Goal: Check status: Check status

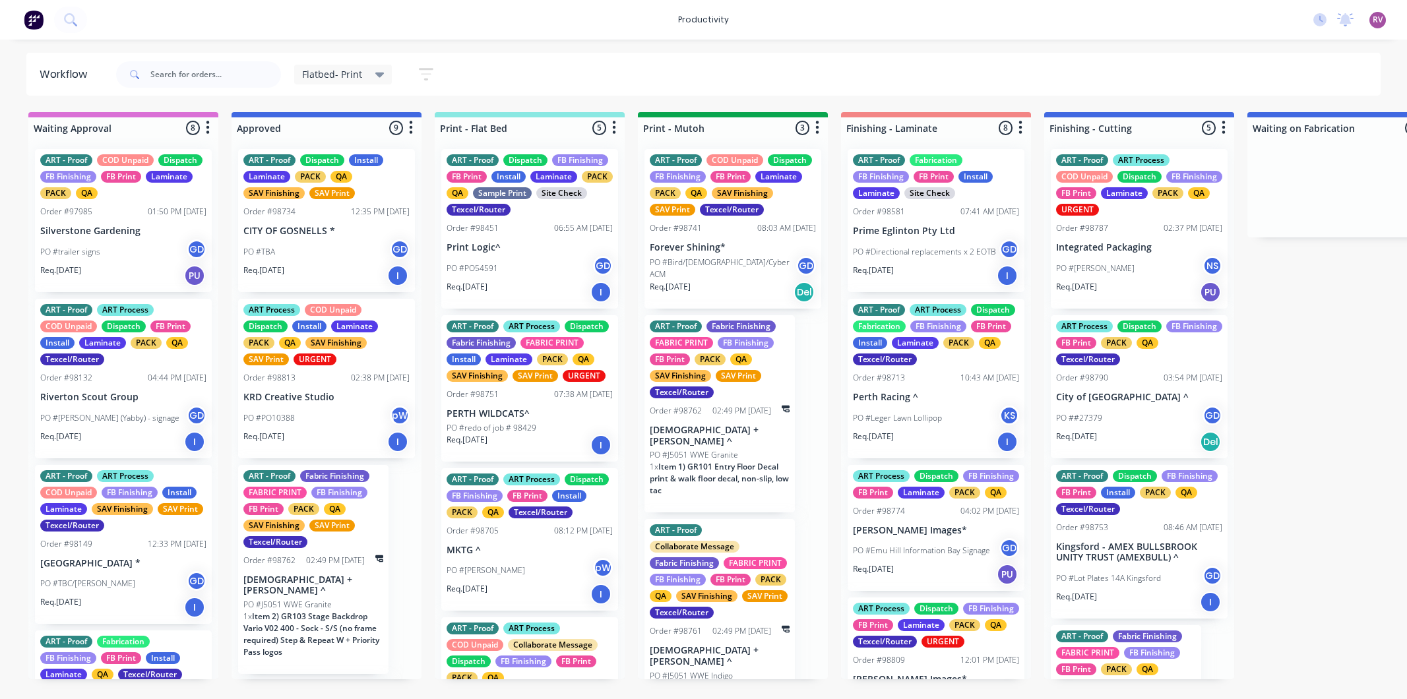
click at [1105, 71] on div "Flatbed- Print Save new view None edit Flatbed- Print (Default) edit ART DEPT e…" at bounding box center [747, 75] width 1268 height 40
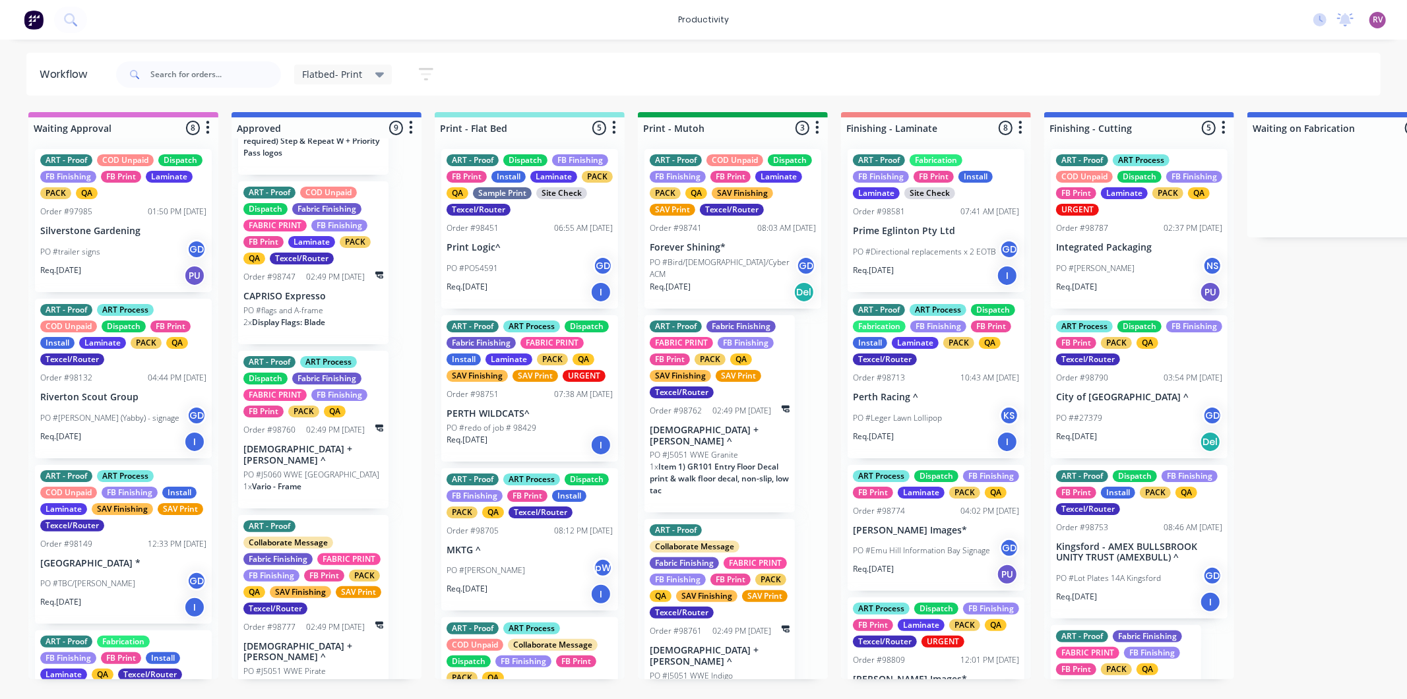
scroll to position [267, 0]
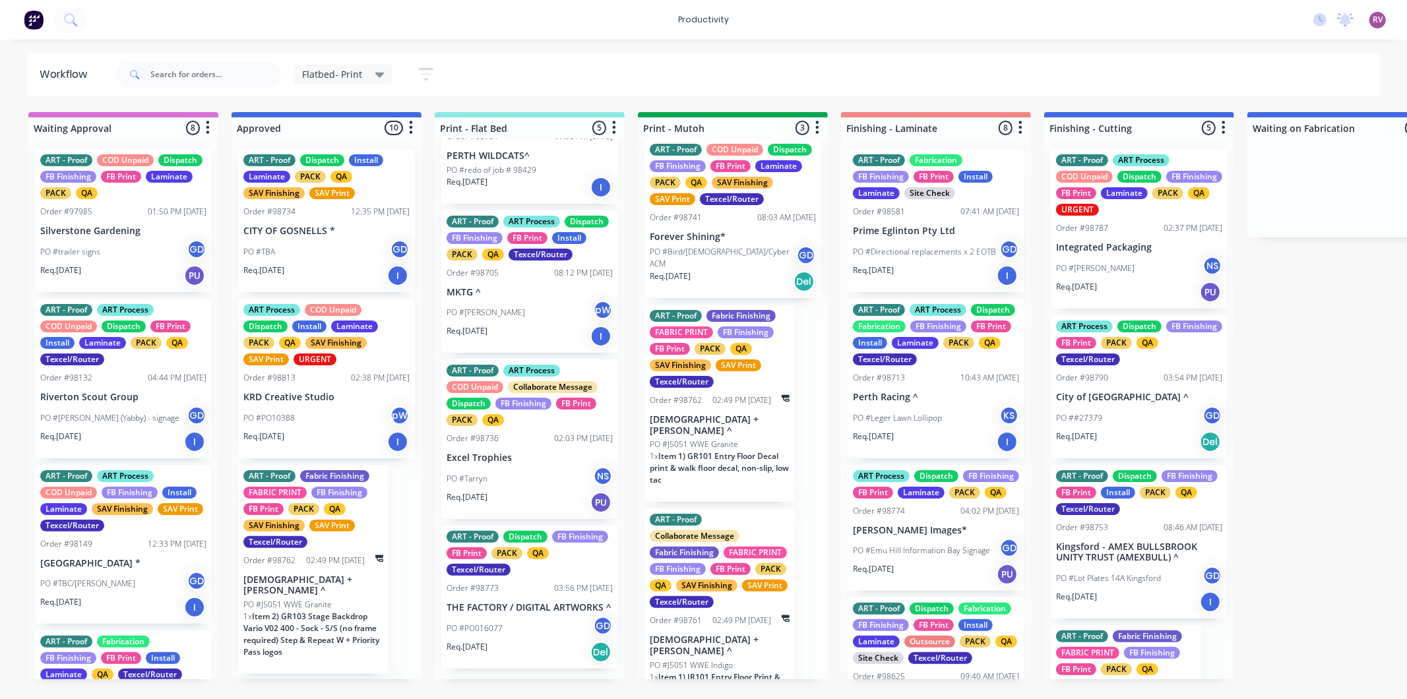
scroll to position [307, 0]
click at [548, 640] on div "PO #PO016077 GD" at bounding box center [530, 628] width 166 height 25
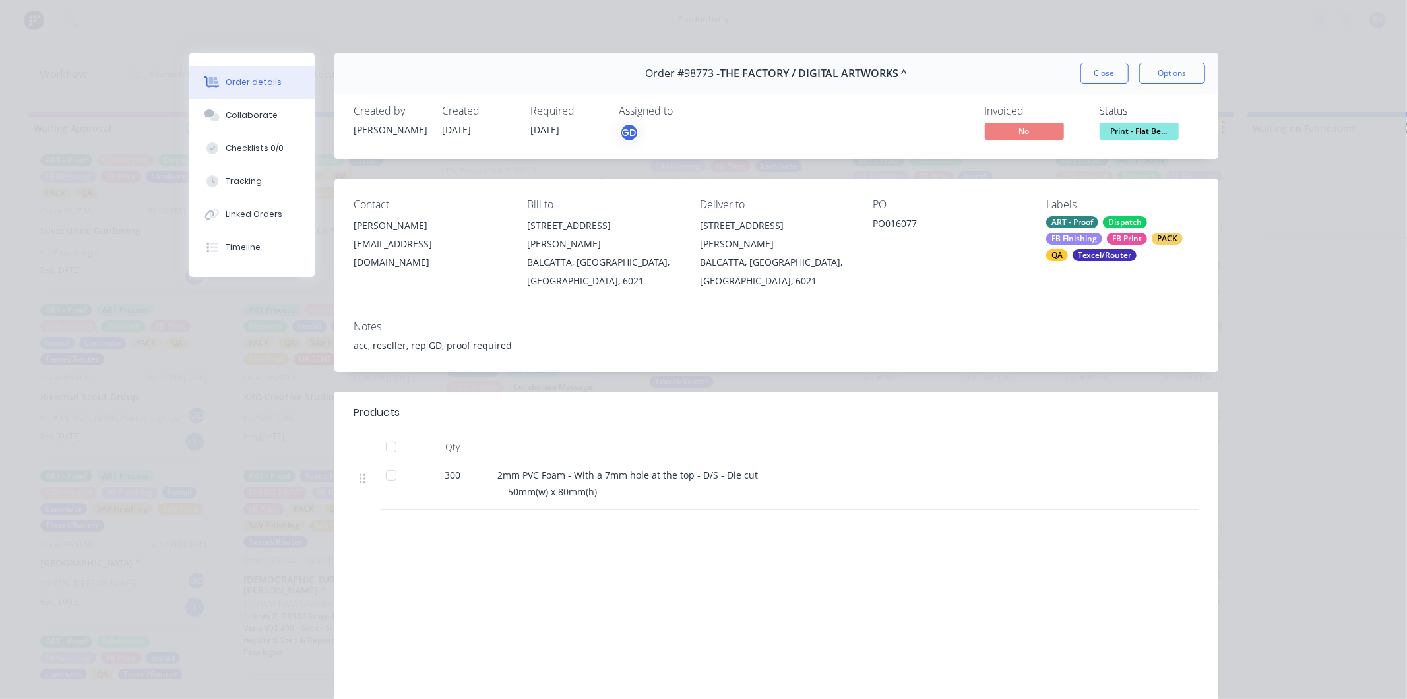
click at [1118, 72] on button "Close" at bounding box center [1105, 73] width 48 height 21
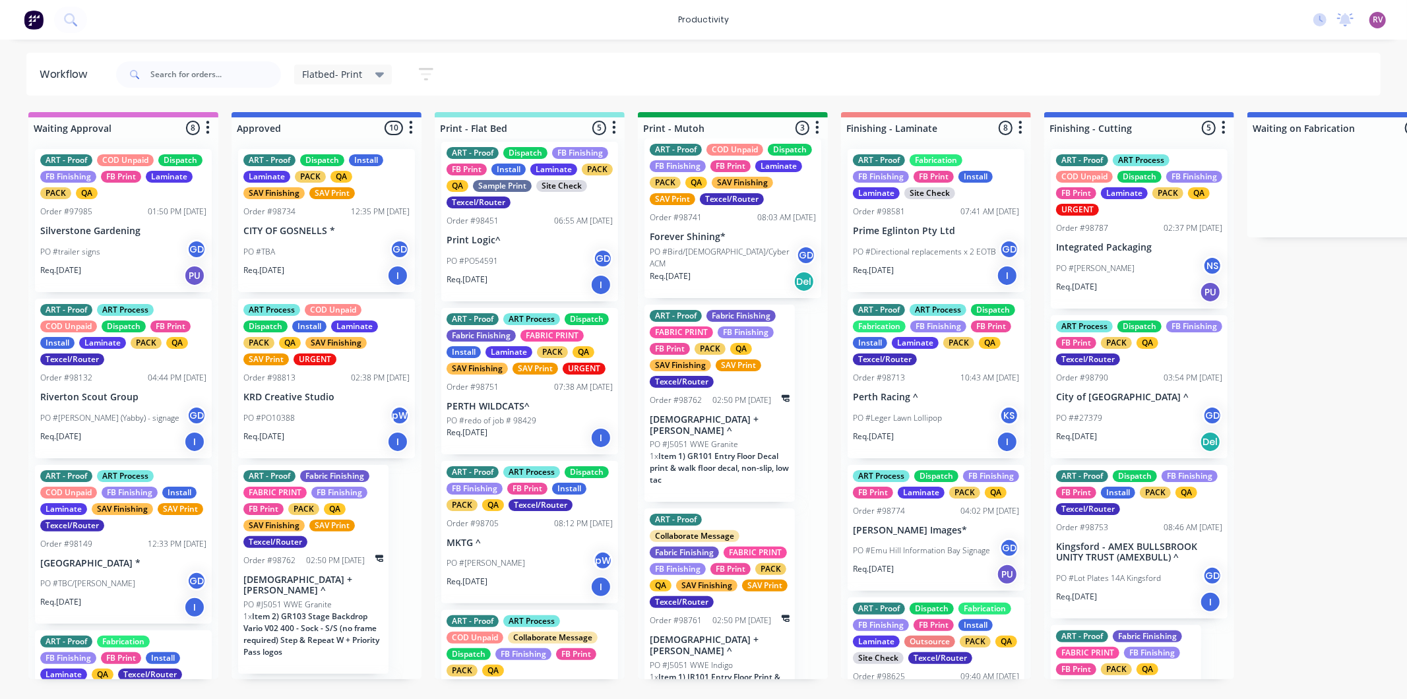
scroll to position [0, 0]
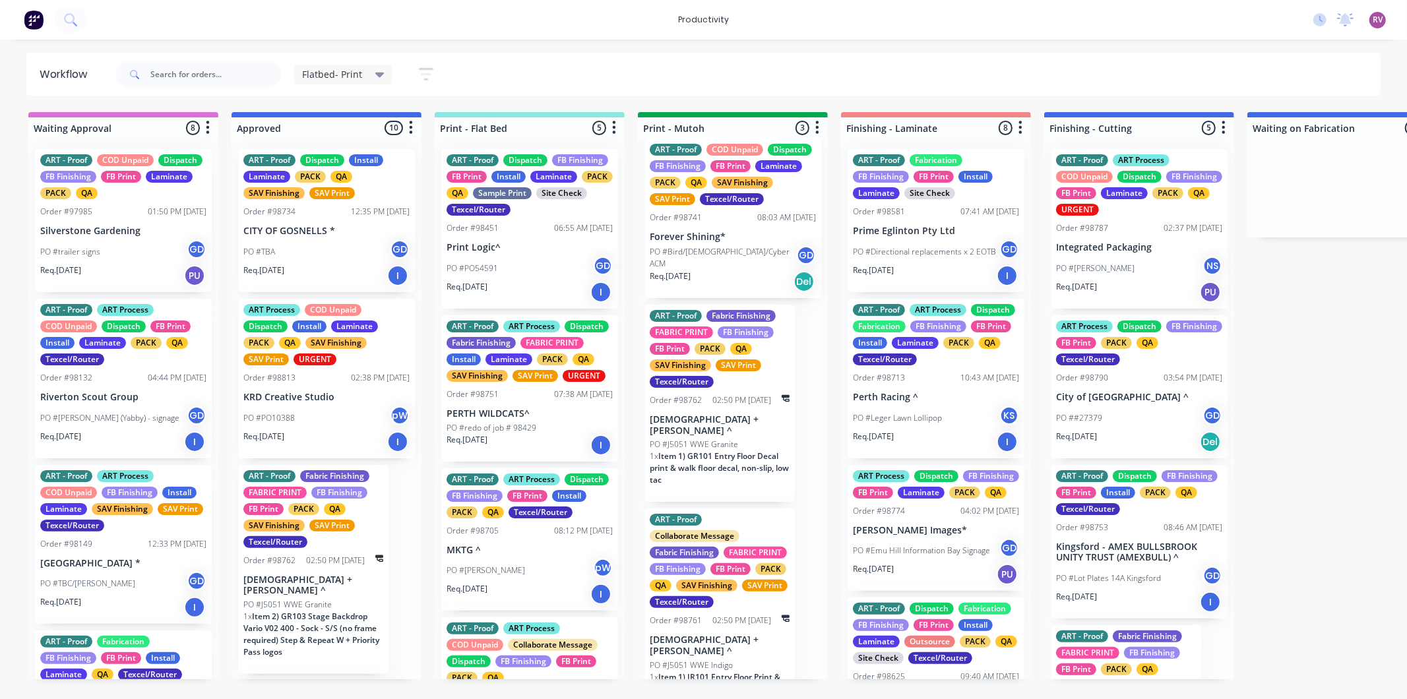
click at [304, 250] on div "PO #TBA GD" at bounding box center [326, 252] width 166 height 25
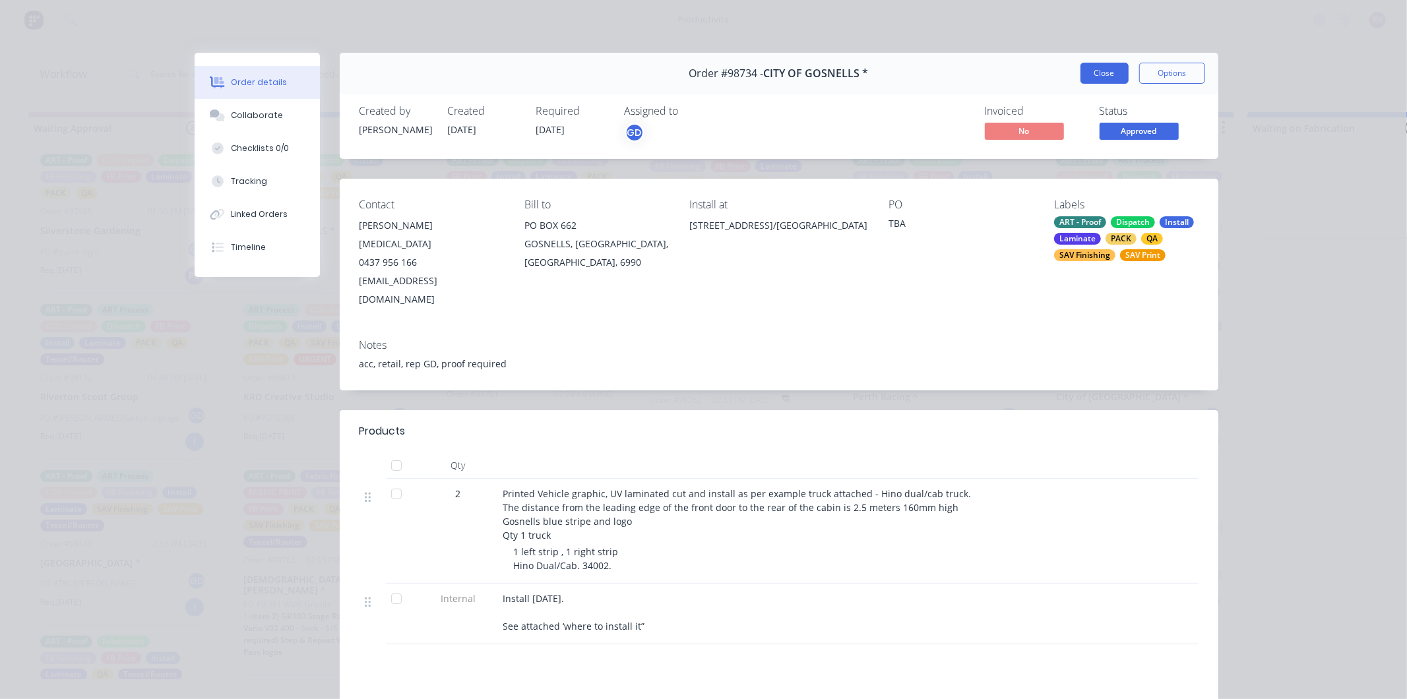
click at [1095, 67] on button "Close" at bounding box center [1105, 73] width 48 height 21
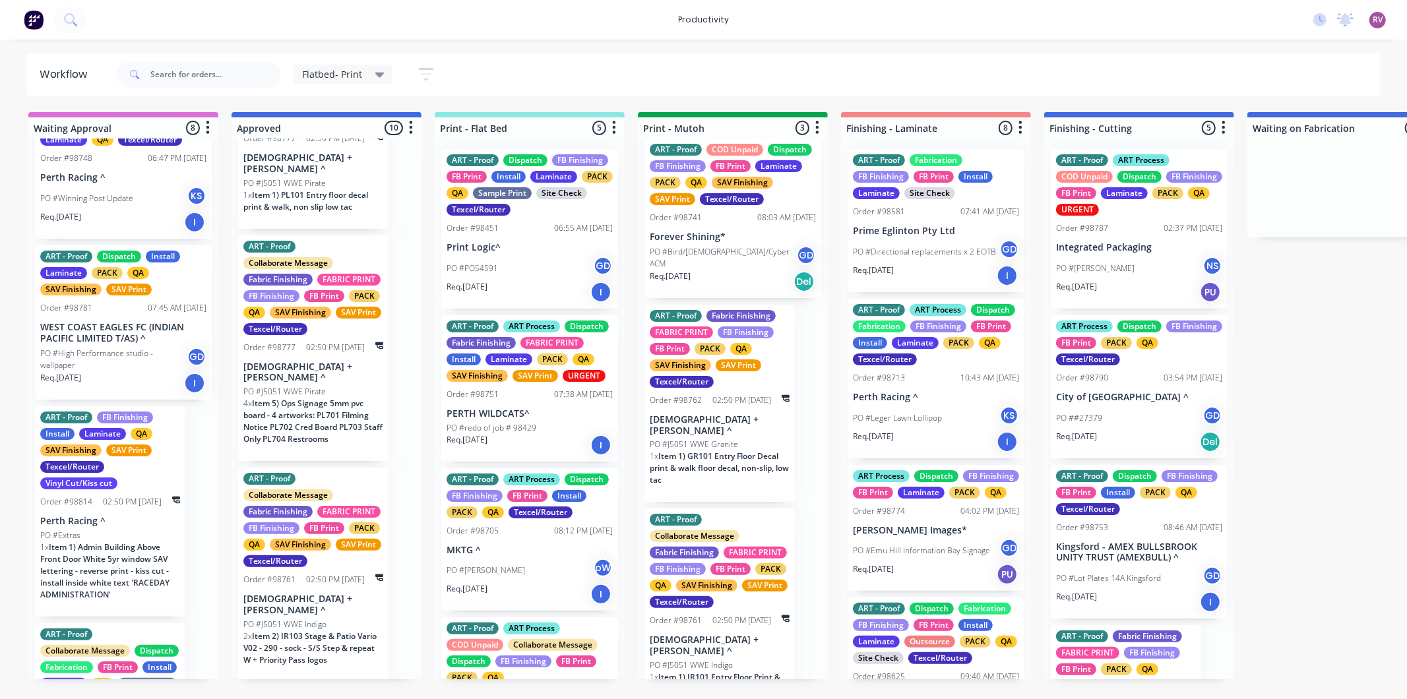
scroll to position [597, 0]
